Goal: Browse casually

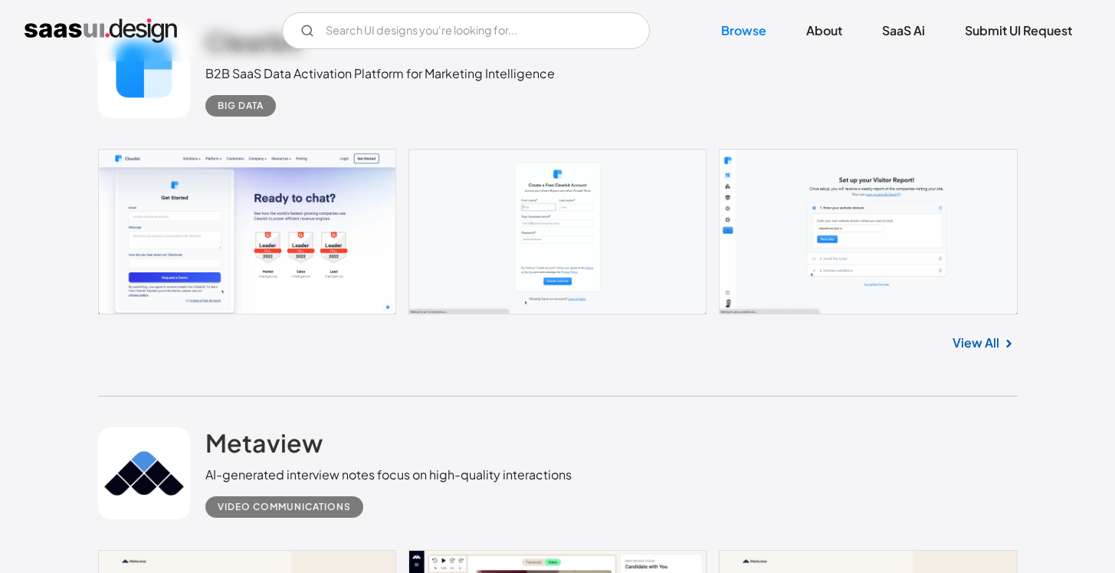
scroll to position [460, 0]
click at [319, 214] on link at bounding box center [558, 232] width 920 height 166
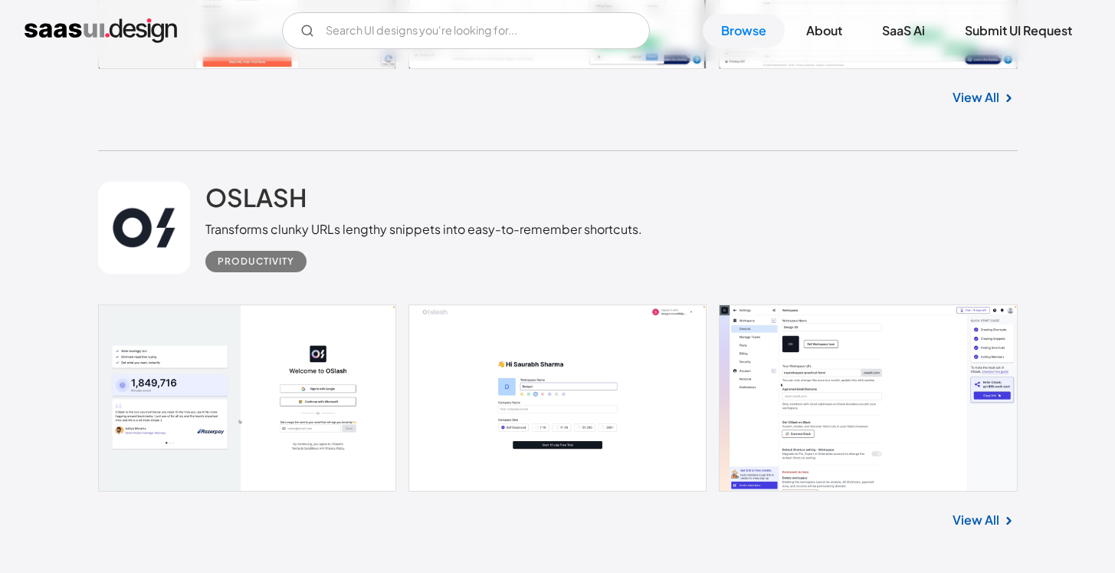
scroll to position [2709, 0]
click at [814, 450] on link at bounding box center [558, 398] width 920 height 187
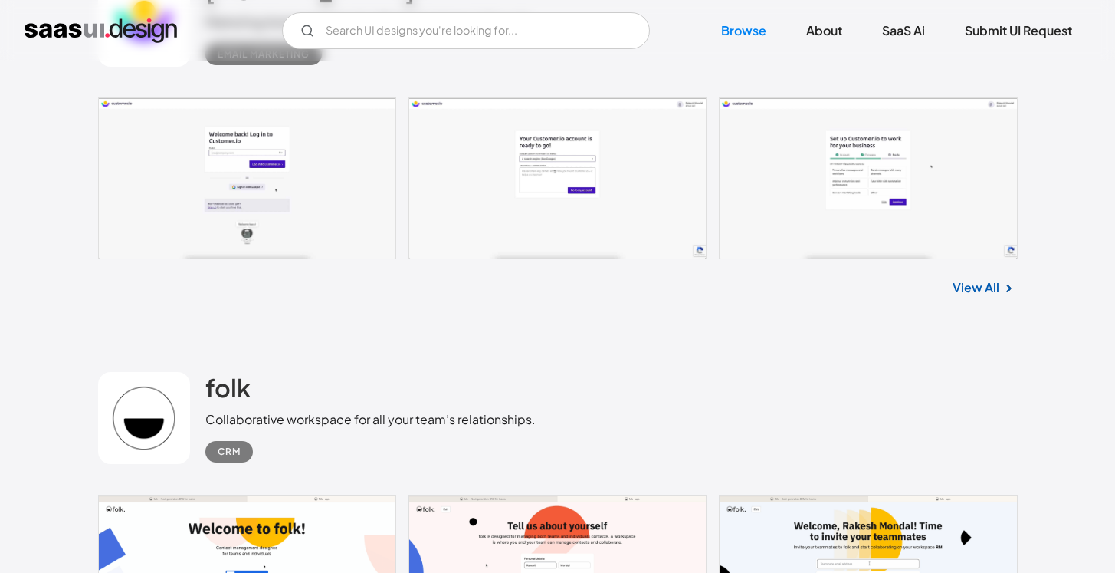
scroll to position [4555, 0]
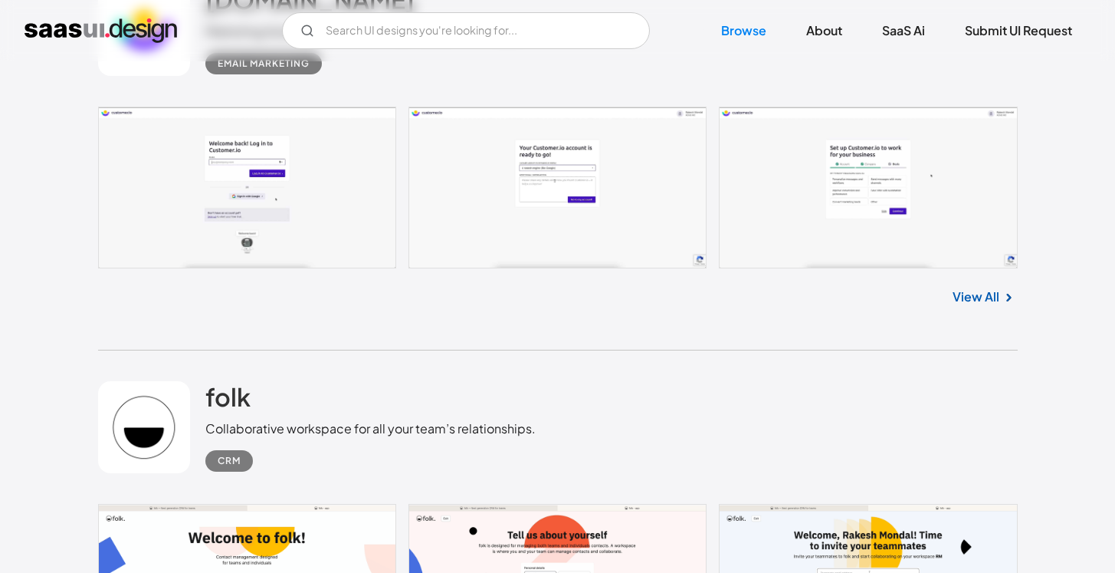
click at [942, 290] on div "View All" at bounding box center [558, 293] width 920 height 51
click at [955, 294] on link "View All" at bounding box center [976, 296] width 47 height 18
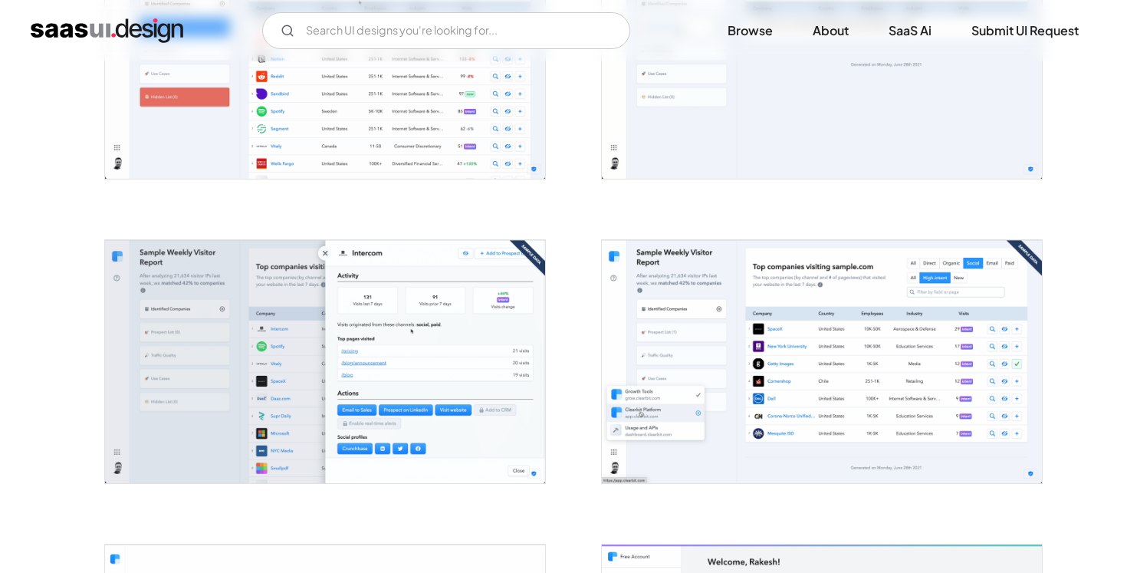
scroll to position [1152, 0]
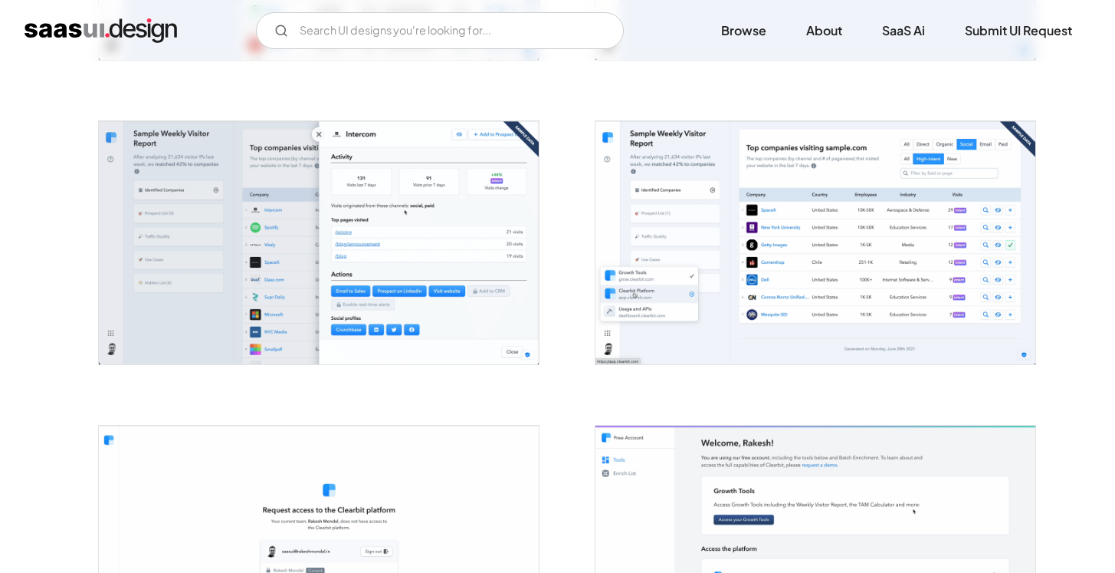
click at [354, 210] on img "open lightbox" at bounding box center [319, 242] width 440 height 243
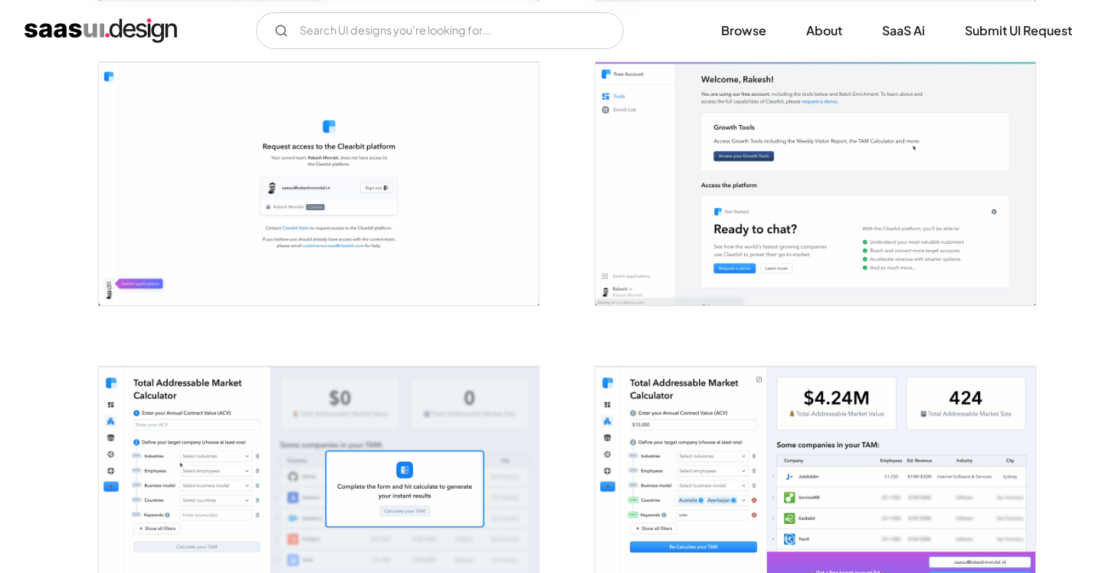
scroll to position [1639, 0]
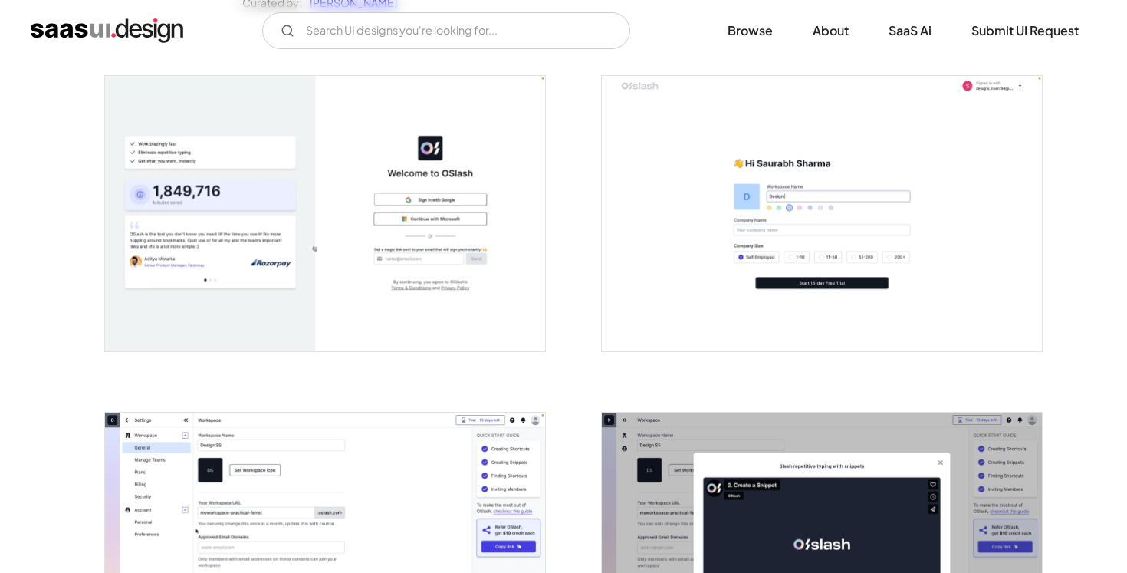
scroll to position [217, 0]
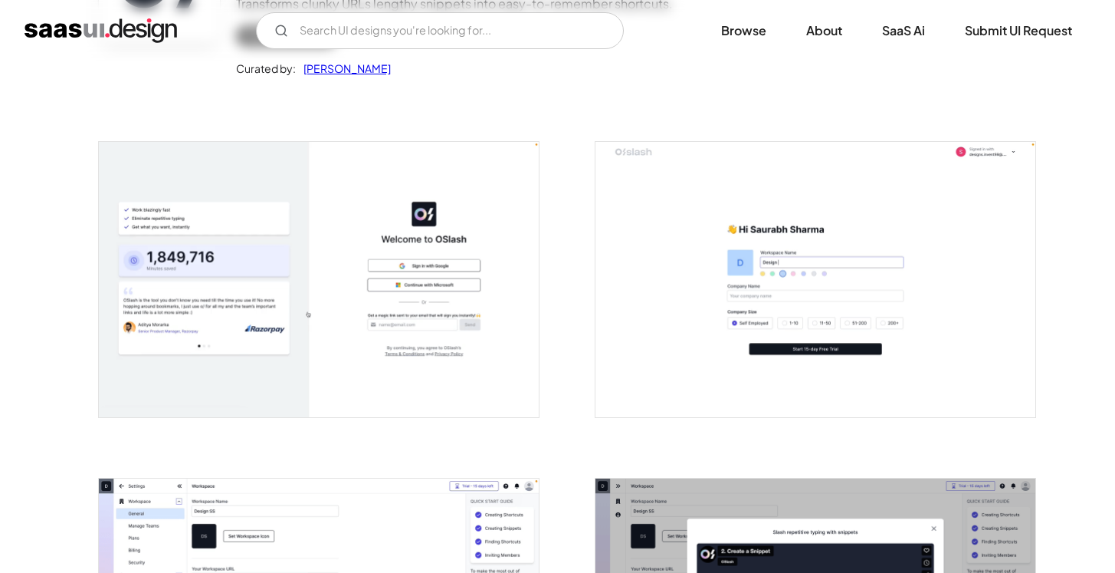
click at [491, 343] on img "open lightbox" at bounding box center [319, 279] width 440 height 275
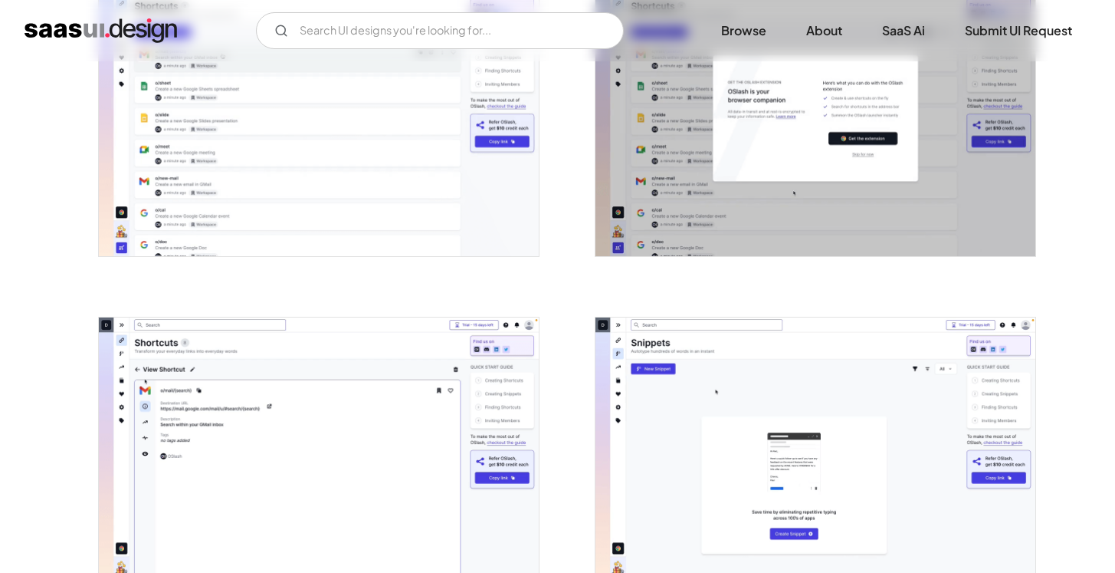
scroll to position [1059, 0]
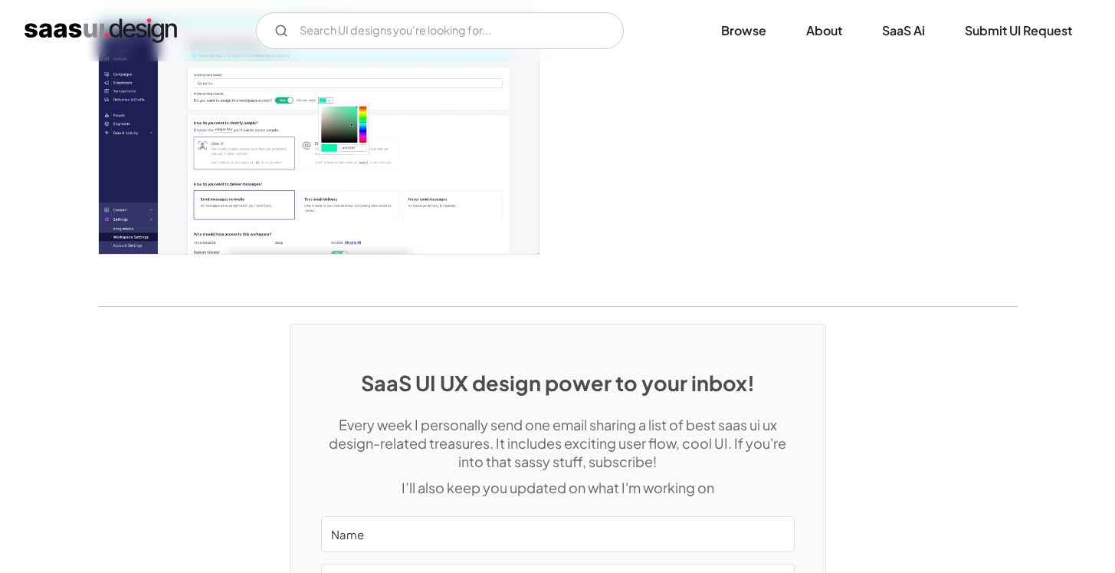
scroll to position [3644, 0]
